Goal: Task Accomplishment & Management: Manage account settings

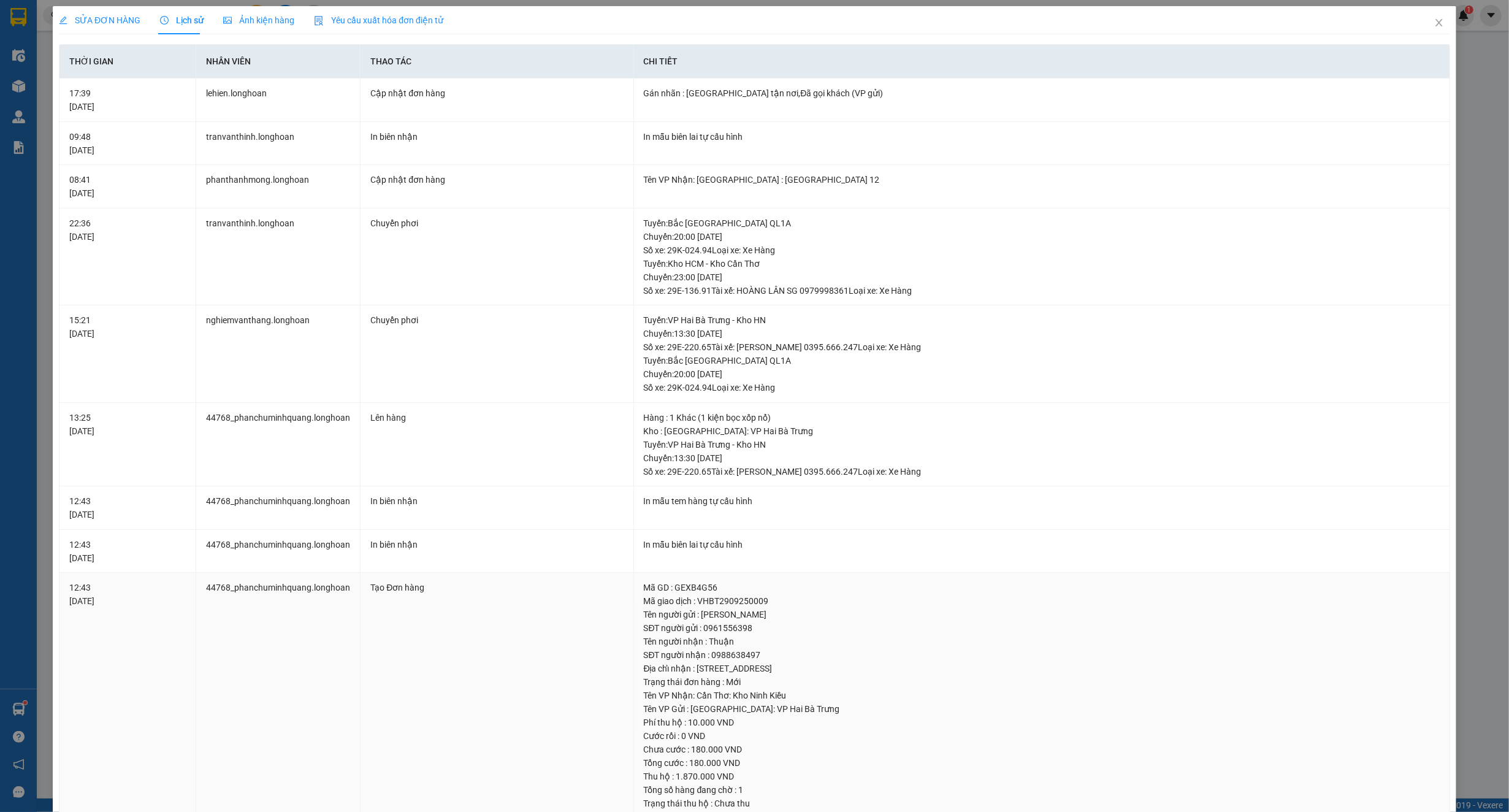
click at [118, 660] on td "12:43 29/09/2025" at bounding box center [127, 737] width 136 height 327
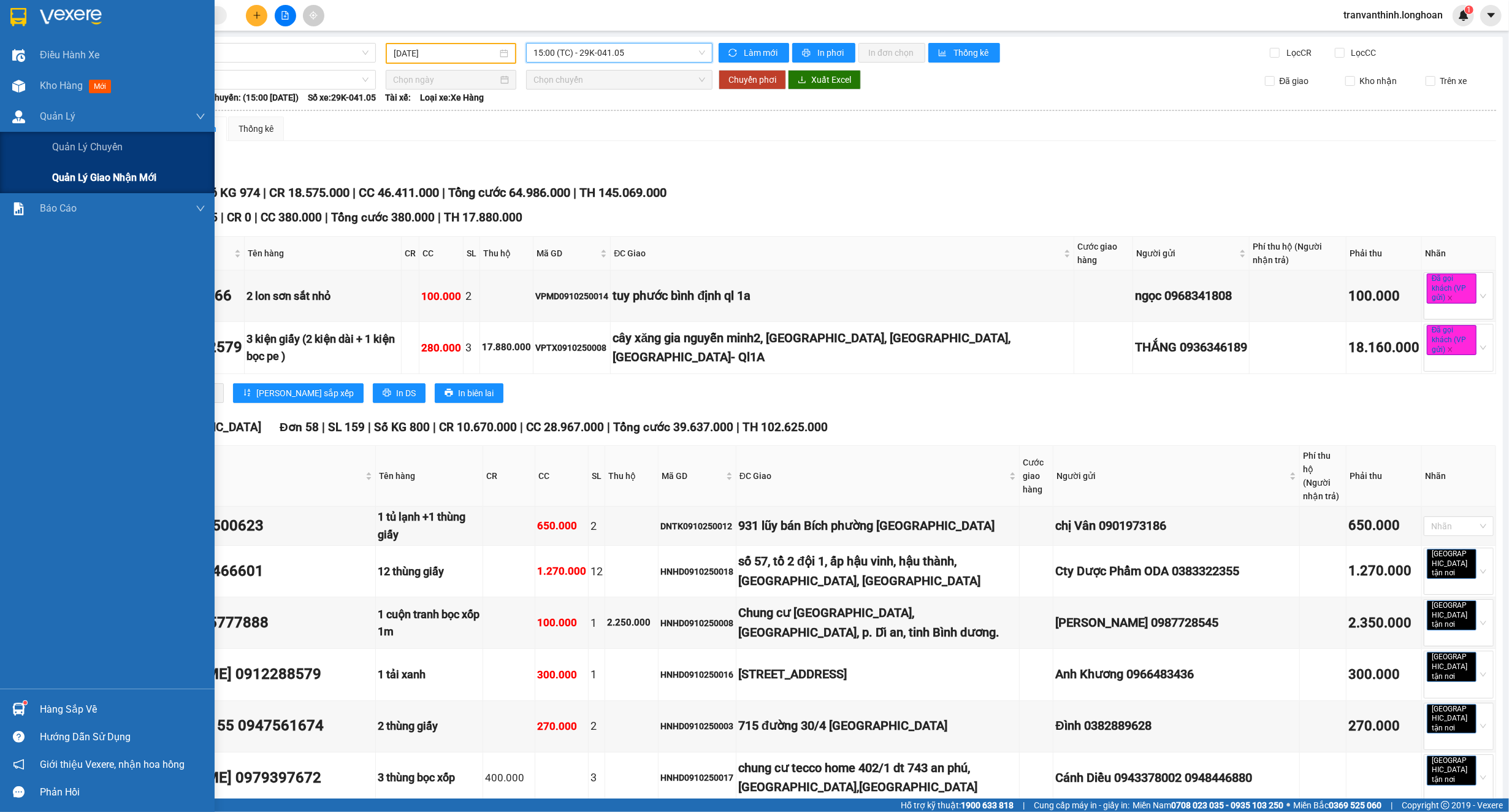
click at [75, 177] on span "Quản lý giao nhận mới" at bounding box center [105, 177] width 105 height 15
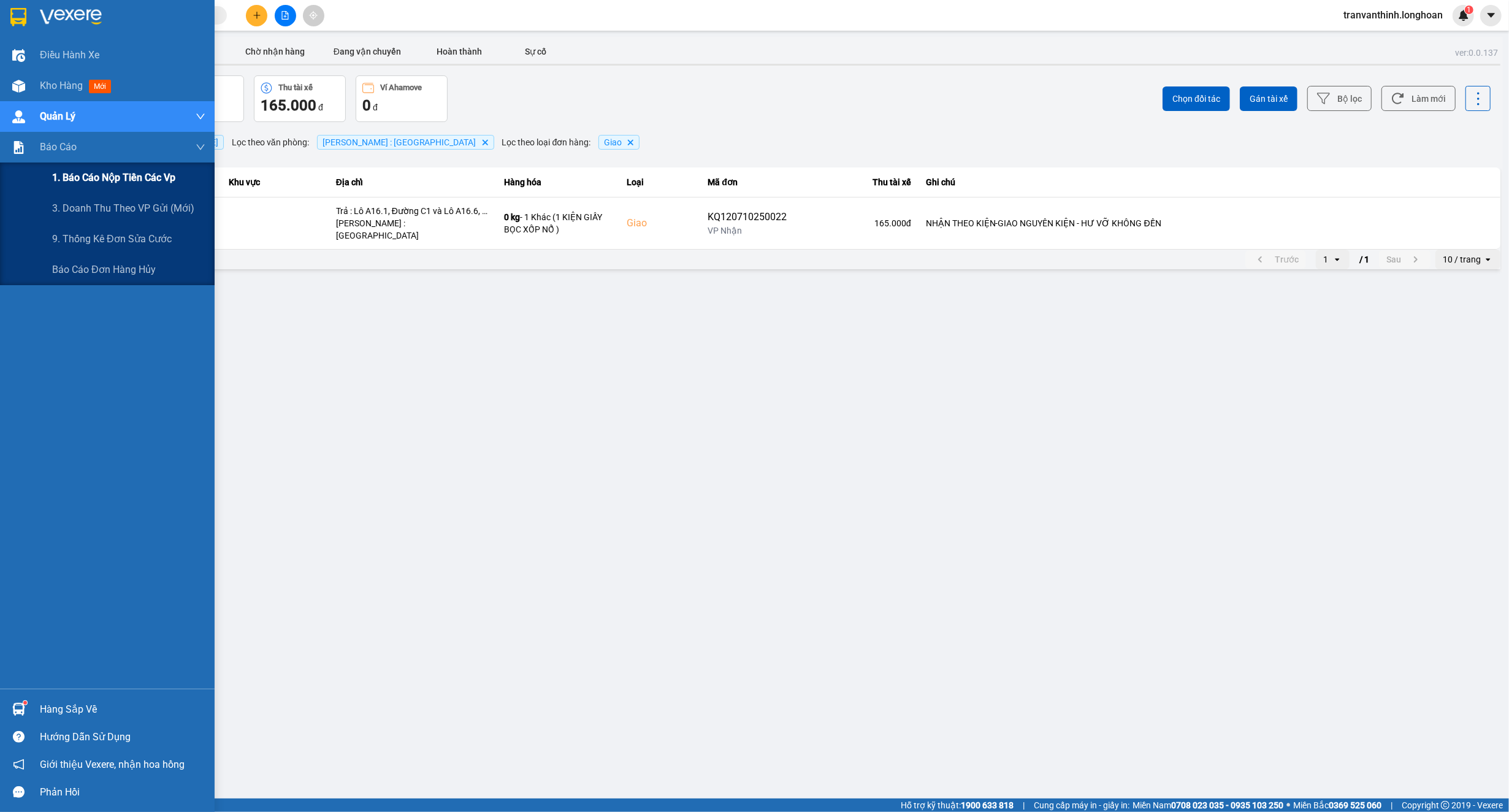
click at [81, 177] on span "1. Báo cáo nộp tiền các vp" at bounding box center [113, 177] width 123 height 15
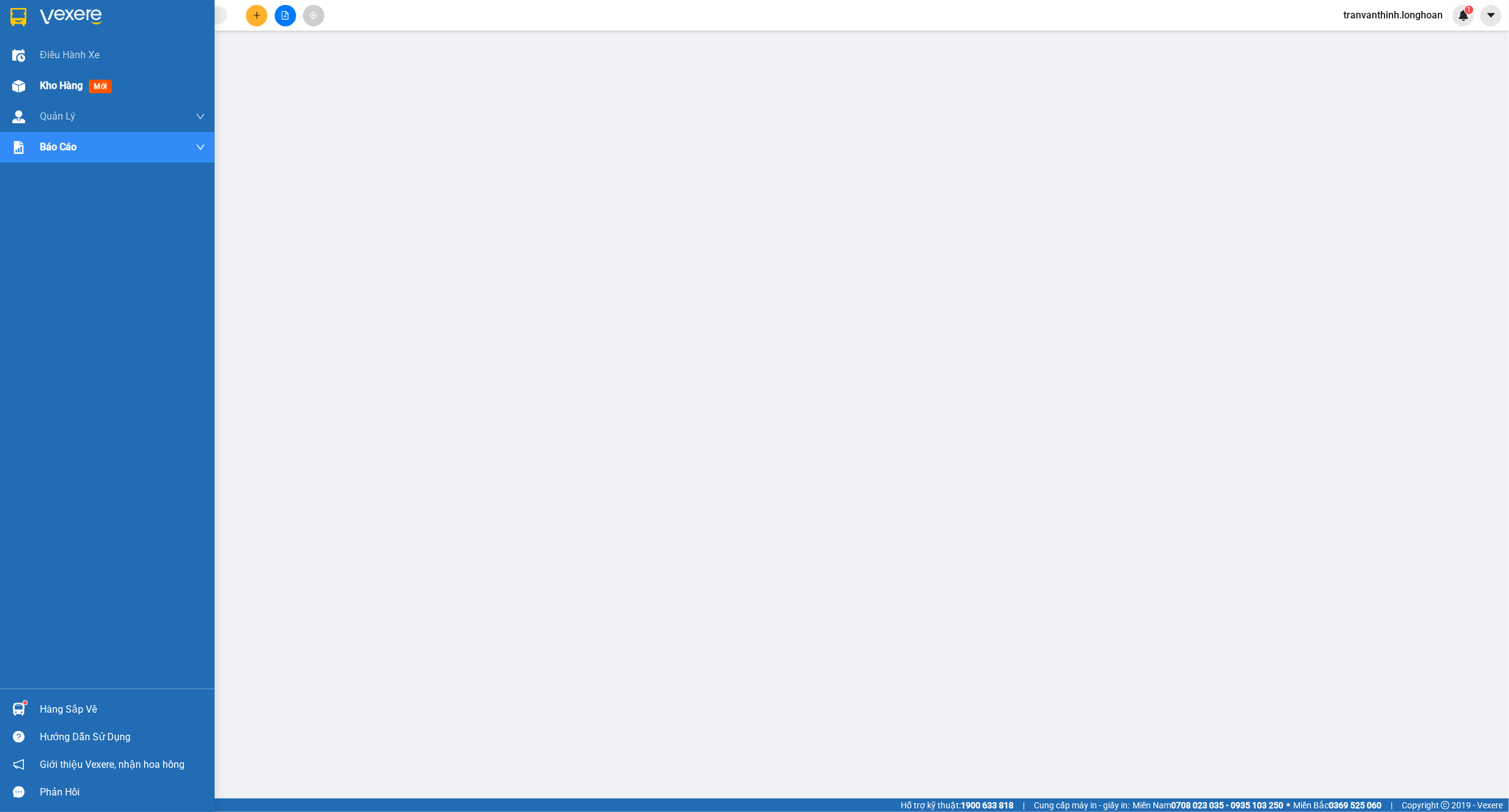
click at [68, 84] on span "Kho hàng" at bounding box center [61, 85] width 43 height 12
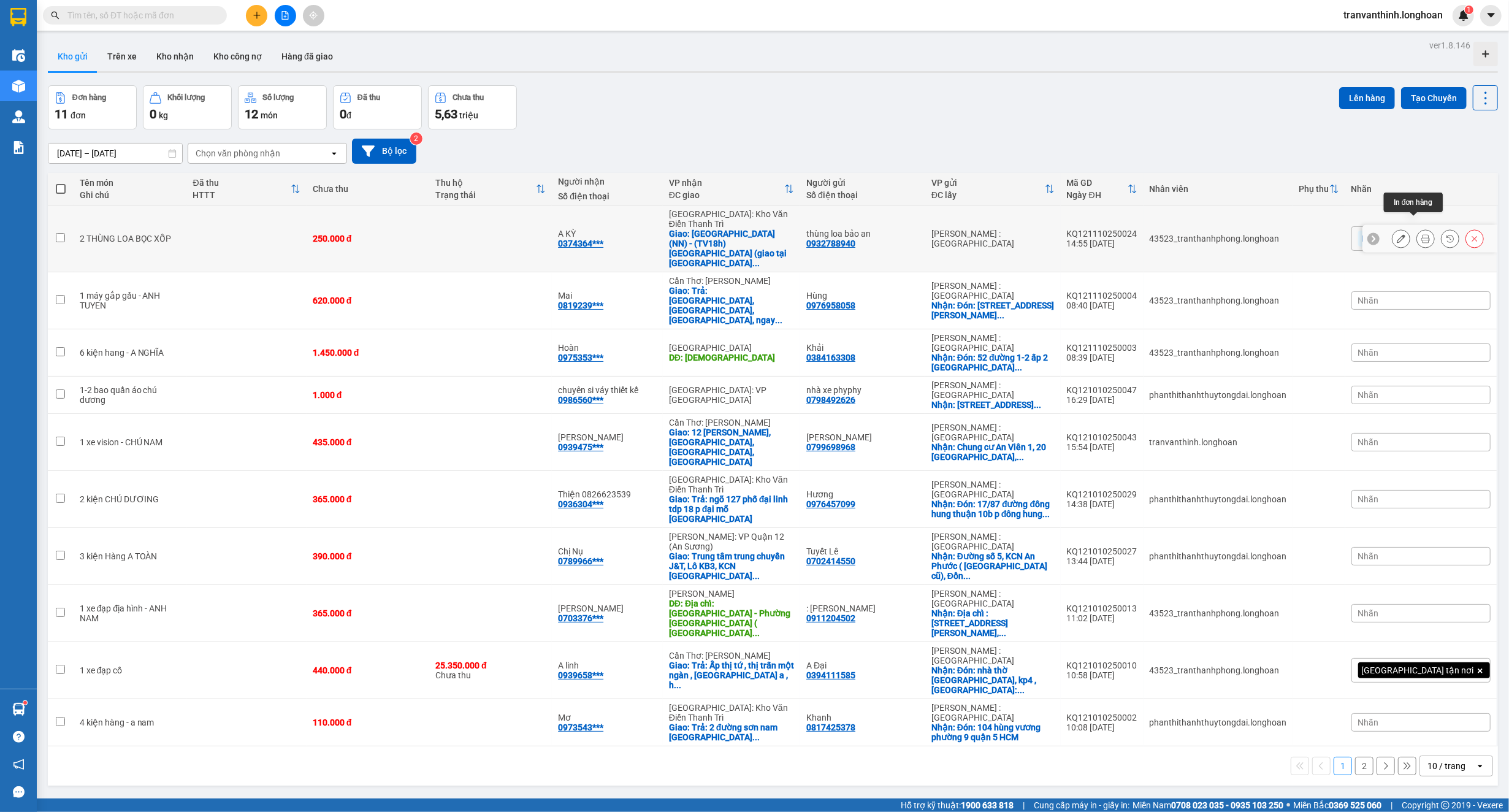
click at [1421, 234] on icon at bounding box center [1425, 238] width 9 height 9
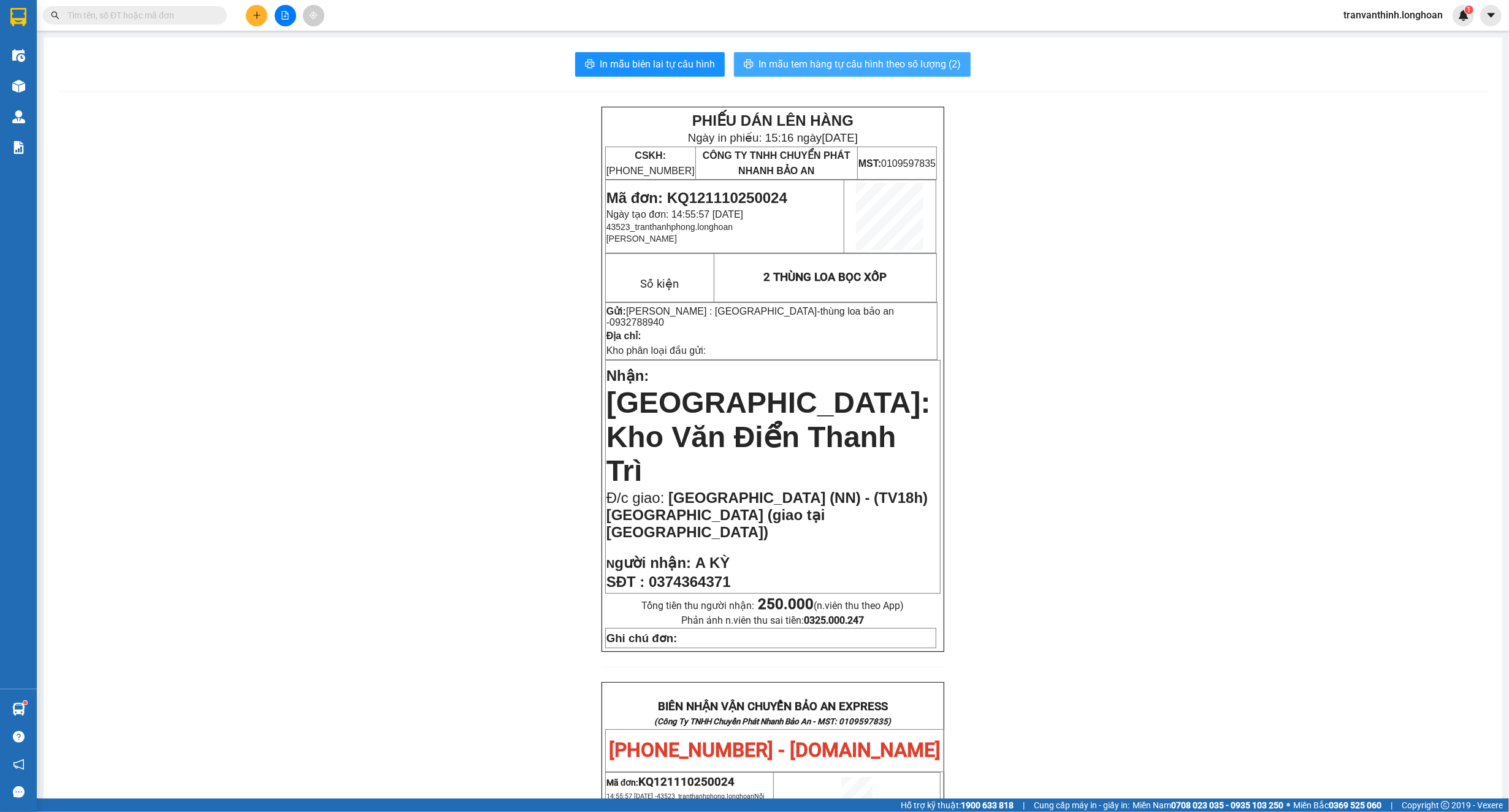
click at [919, 63] on span "In mẫu tem hàng tự cấu hình theo số lượng (2)" at bounding box center [860, 64] width 202 height 15
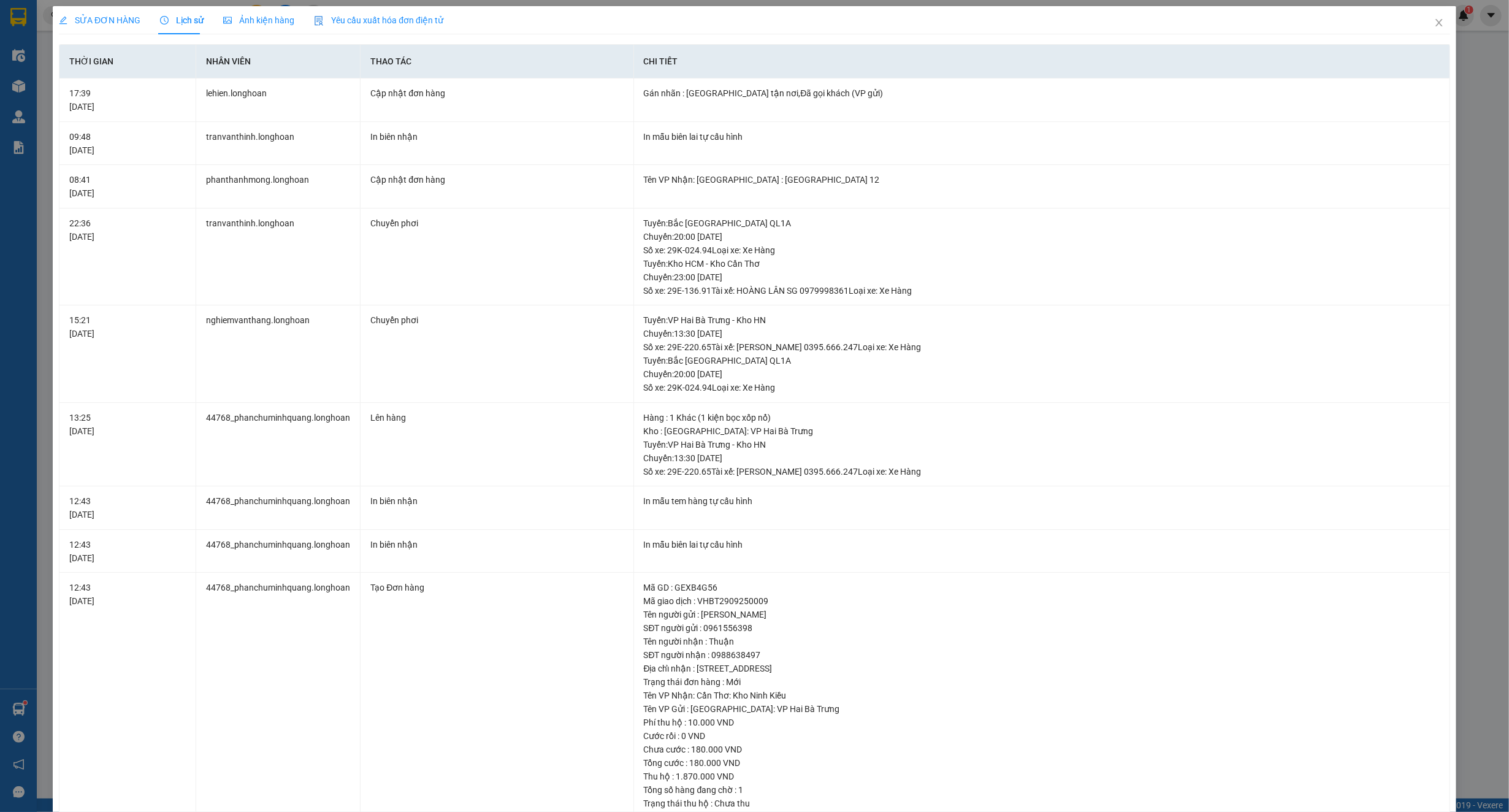
click at [77, 23] on span "SỬA ĐƠN HÀNG" at bounding box center [100, 20] width 81 height 10
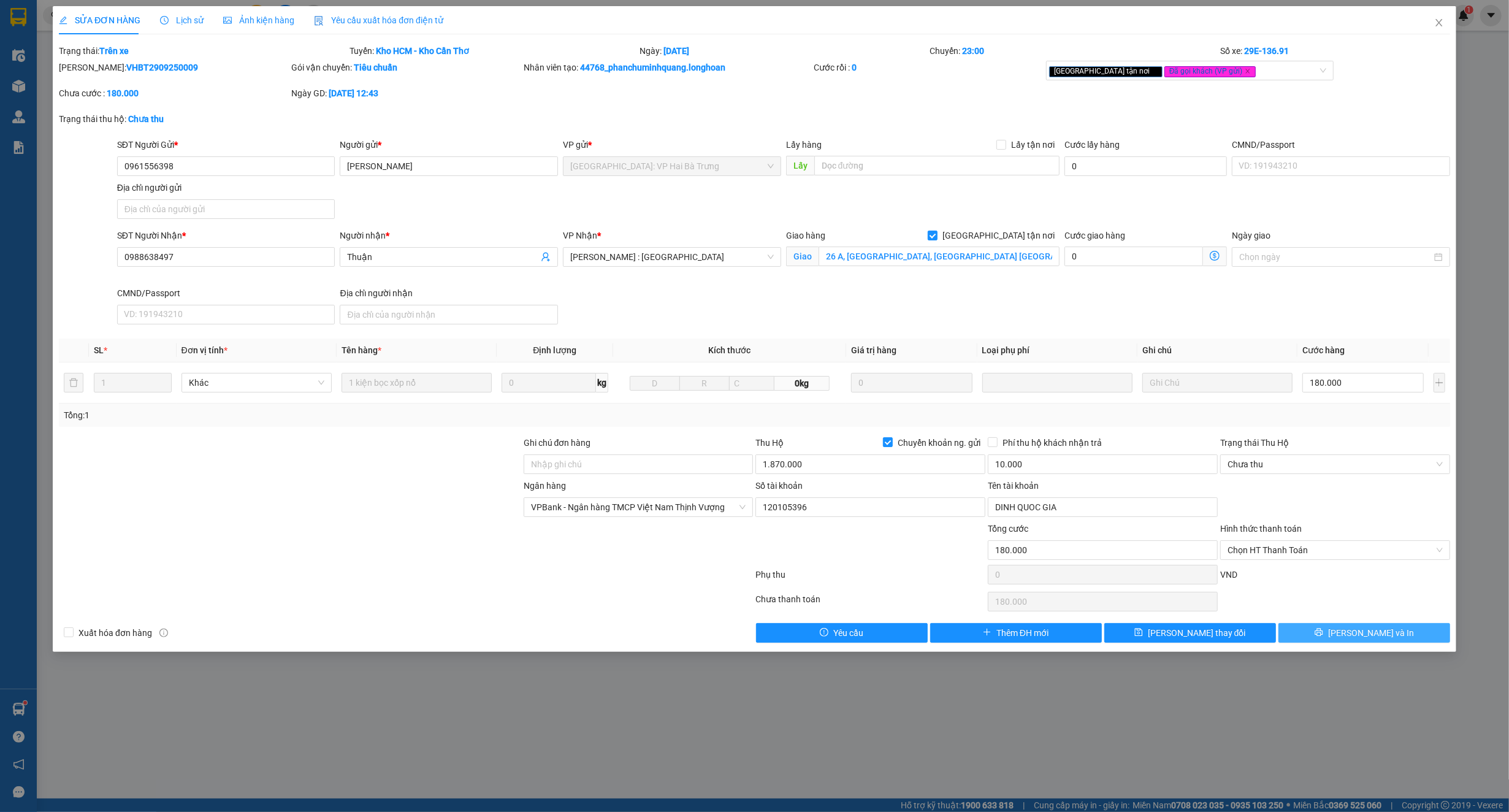
click at [1351, 643] on button "Lưu và In" at bounding box center [1364, 633] width 171 height 19
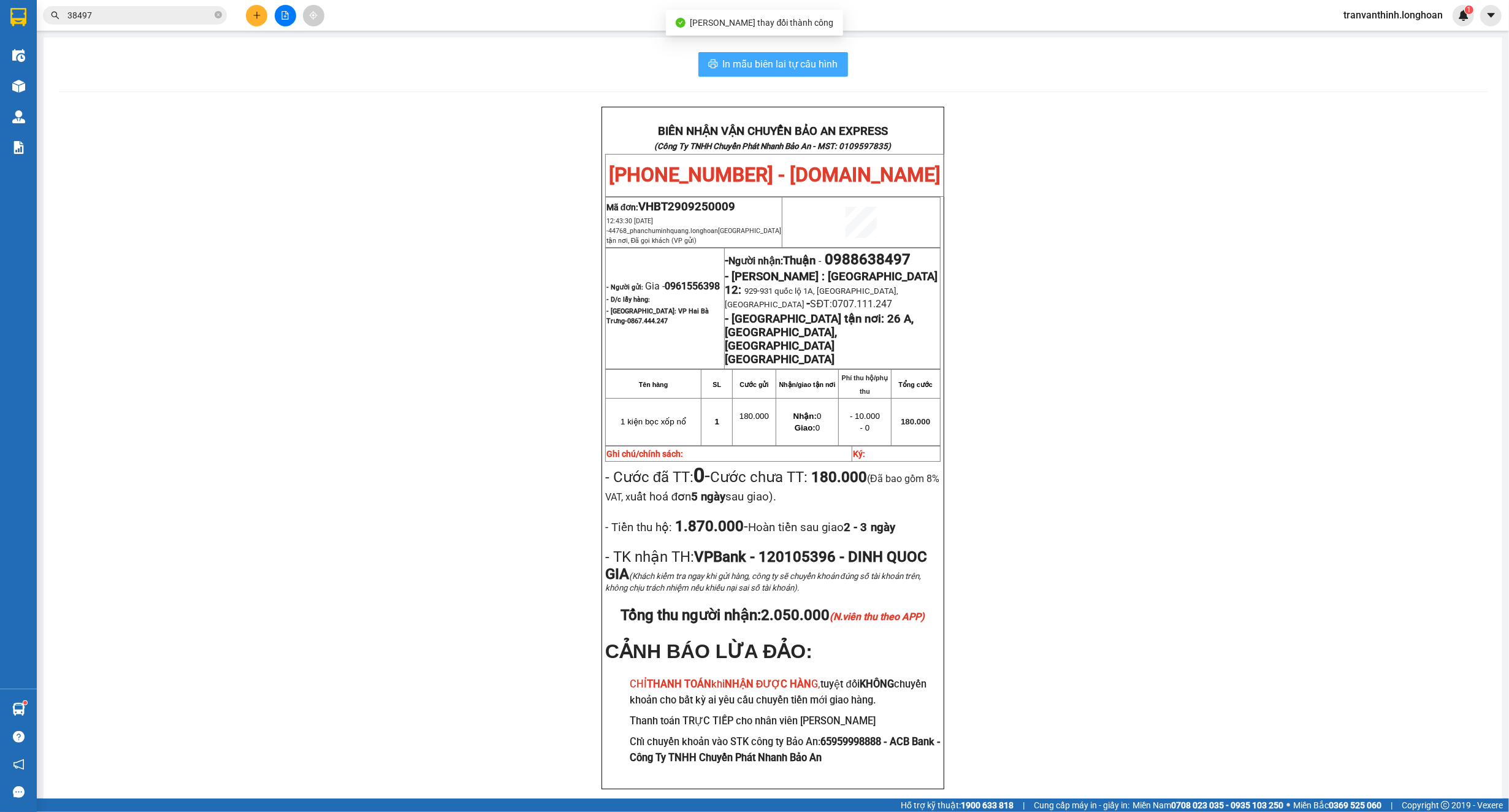
click at [795, 60] on span "In mẫu biên lai tự cấu hình" at bounding box center [780, 64] width 115 height 15
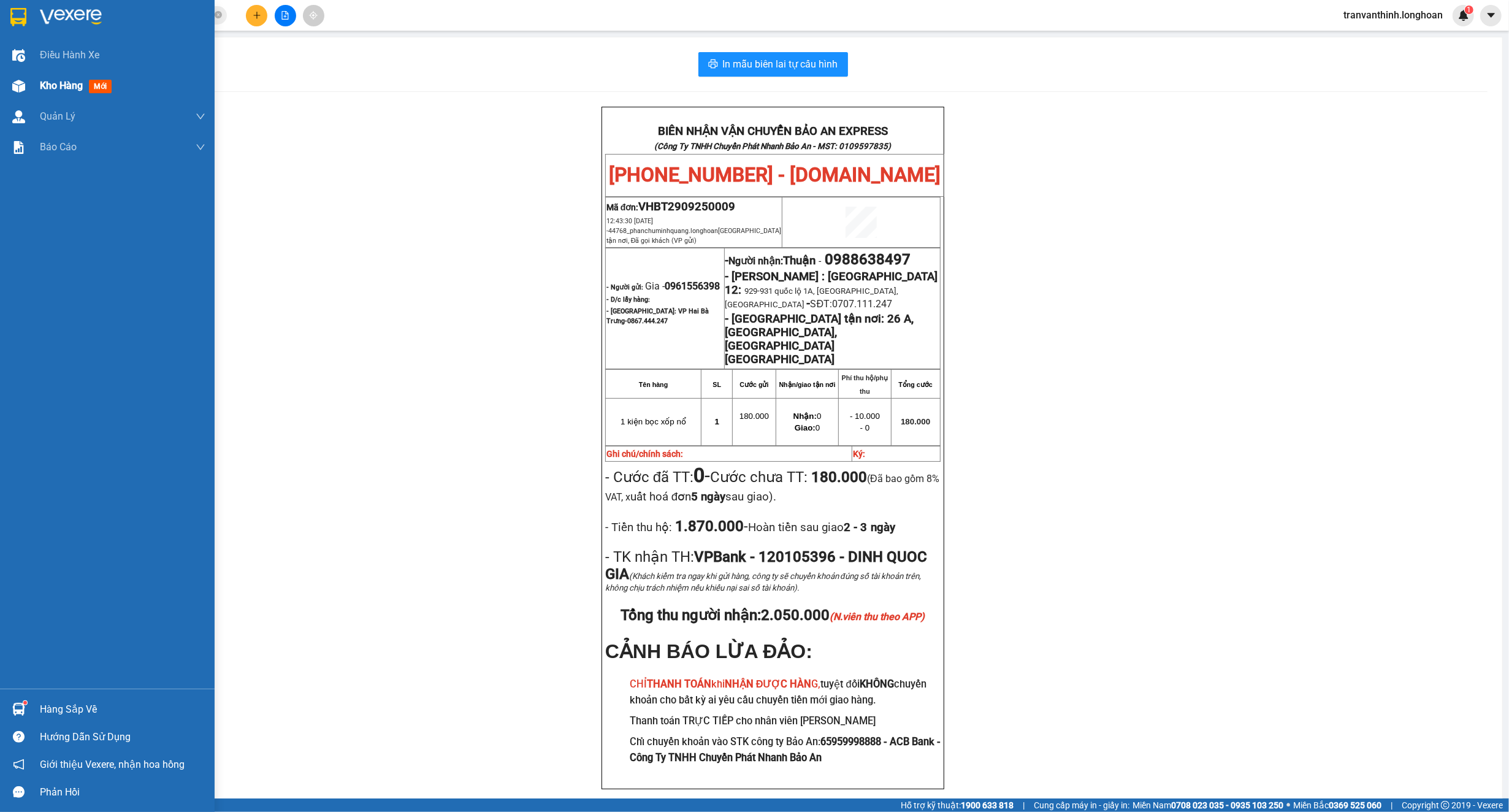
click at [69, 81] on span "Kho hàng" at bounding box center [61, 85] width 43 height 12
